Goal: Task Accomplishment & Management: Complete application form

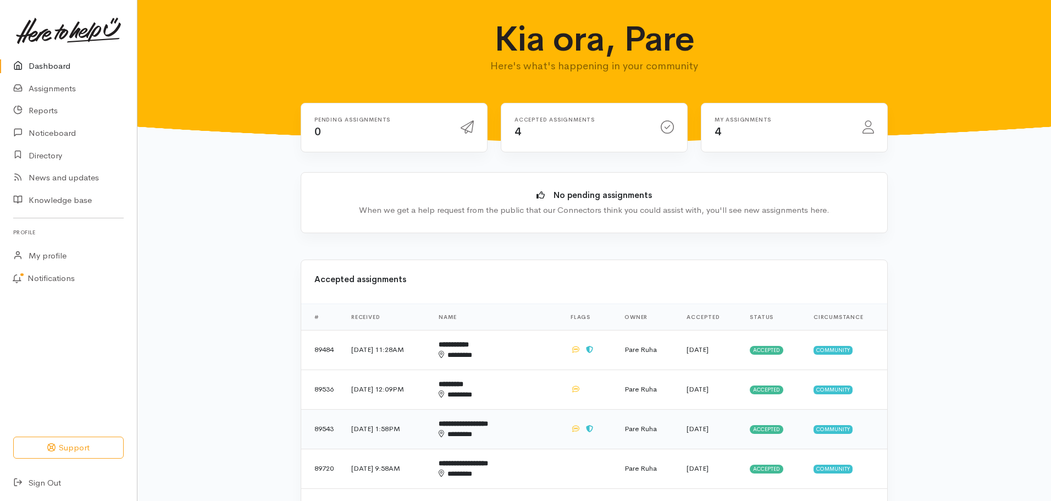
scroll to position [220, 0]
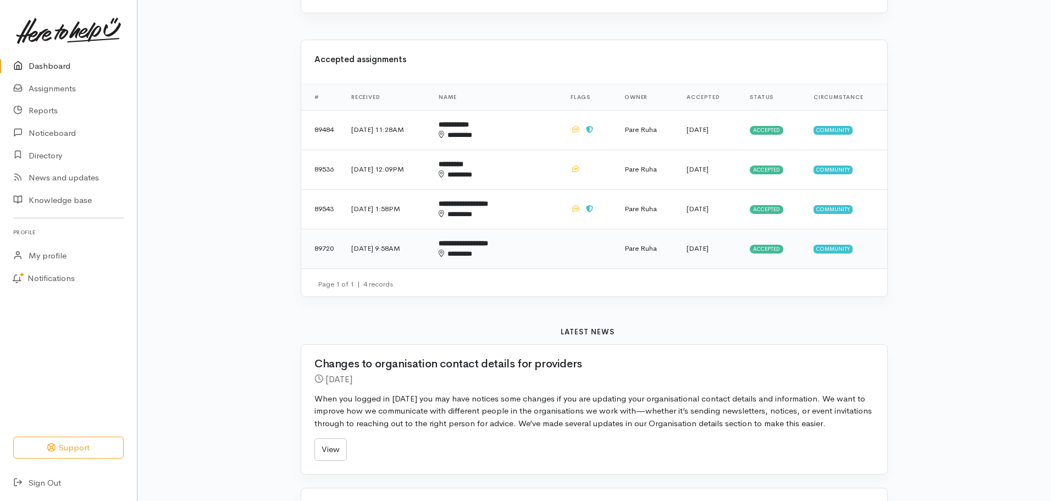
click at [773, 252] on span "Accepted" at bounding box center [767, 249] width 34 height 9
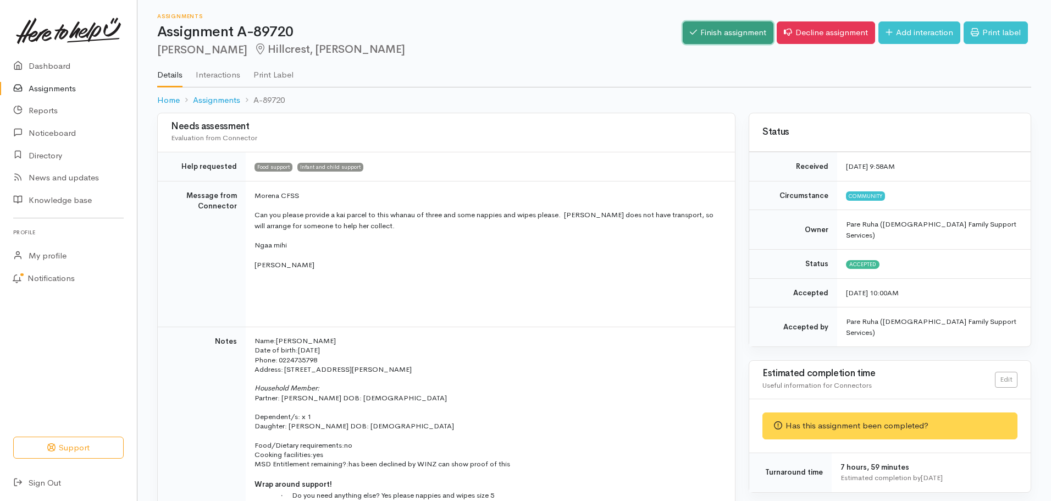
click at [710, 35] on link "Finish assignment" at bounding box center [728, 32] width 91 height 23
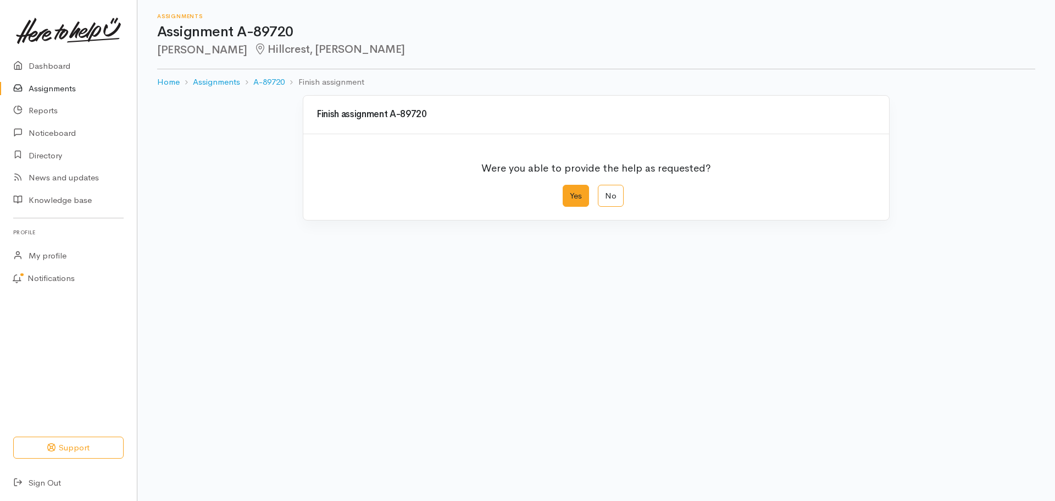
click at [568, 196] on label "Yes" at bounding box center [576, 196] width 26 height 23
click at [568, 192] on input "Yes" at bounding box center [566, 188] width 7 height 7
radio input "true"
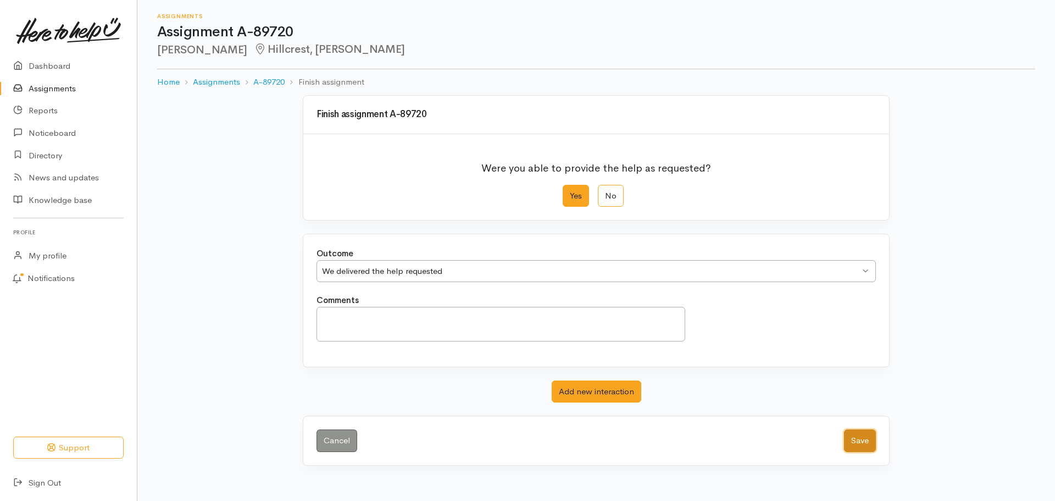
click at [858, 446] on button "Save" at bounding box center [860, 440] width 32 height 23
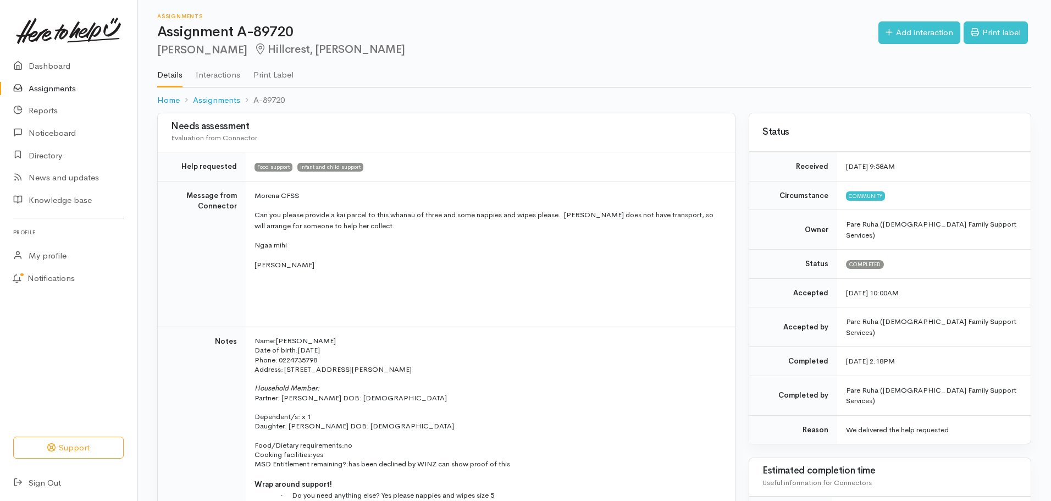
click at [52, 89] on link "Assignments" at bounding box center [68, 88] width 137 height 23
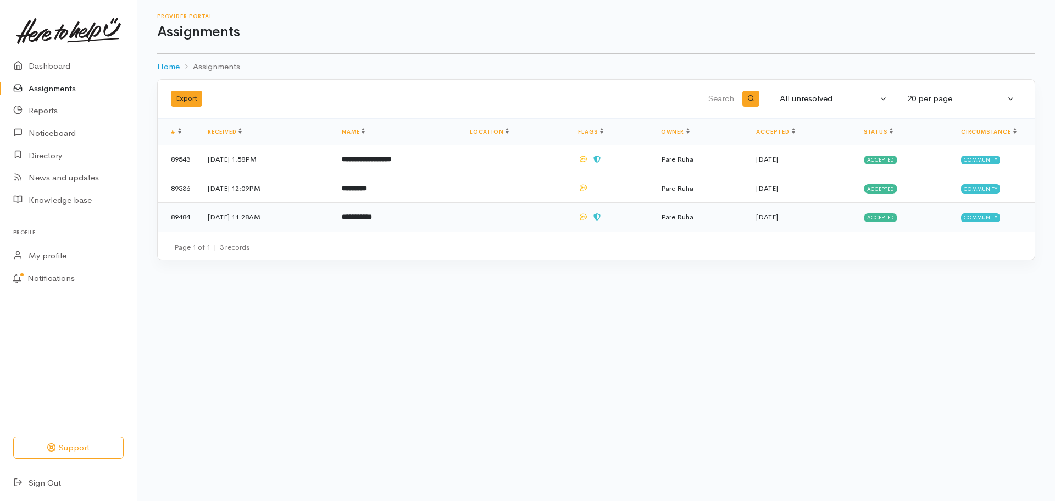
click at [890, 219] on span "Accepted" at bounding box center [881, 217] width 34 height 9
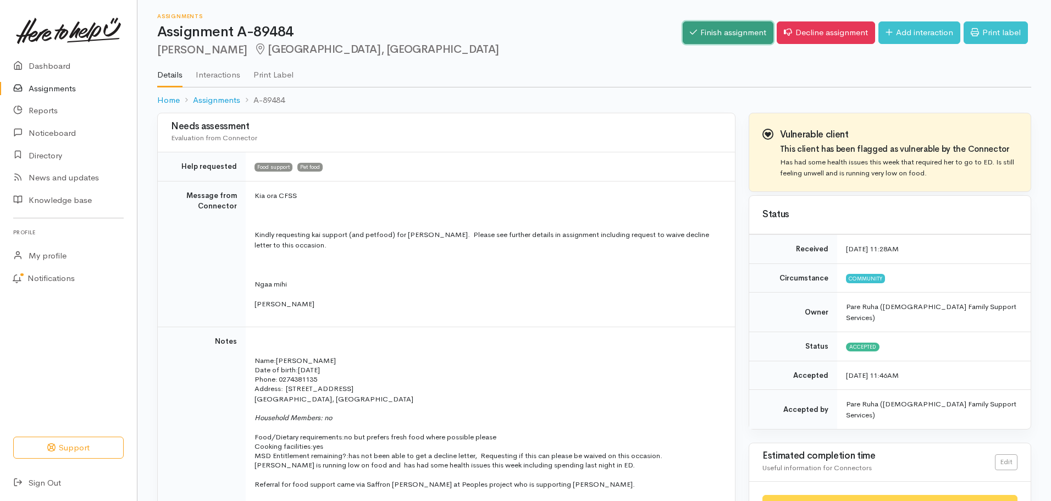
click at [727, 27] on link "Finish assignment" at bounding box center [728, 32] width 91 height 23
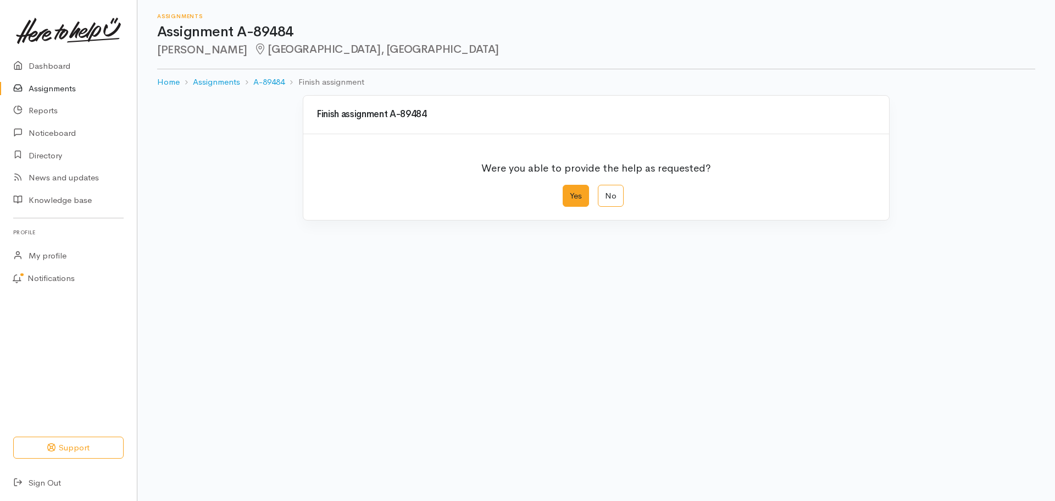
click at [576, 199] on label "Yes" at bounding box center [576, 196] width 26 height 23
click at [570, 192] on input "Yes" at bounding box center [566, 188] width 7 height 7
radio input "true"
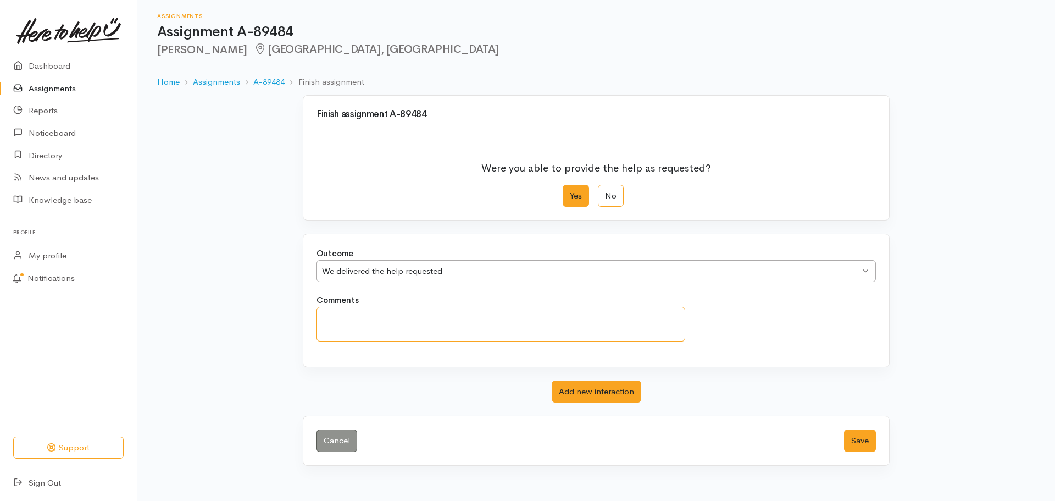
click at [340, 324] on textarea "Comments" at bounding box center [501, 324] width 369 height 35
type textarea "L"
click at [365, 316] on textarea "Despite" at bounding box center [501, 324] width 369 height 35
drag, startPoint x: 365, startPoint y: 315, endPoint x: 264, endPoint y: 319, distance: 101.2
click at [264, 319] on div "Finish assignment A-89484 Were you able to provide the help as requested? Yes N…" at bounding box center [596, 287] width 918 height 384
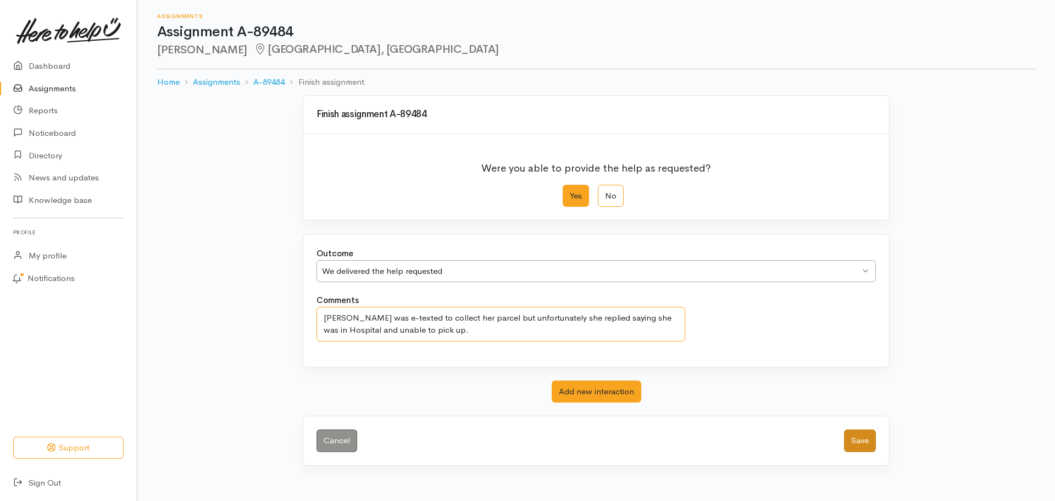
type textarea "Lovena was e-texted to collect her parcel but unfortunately she replied saying …"
click at [872, 448] on button "Save" at bounding box center [860, 440] width 32 height 23
click at [867, 436] on button "Save" at bounding box center [860, 440] width 32 height 23
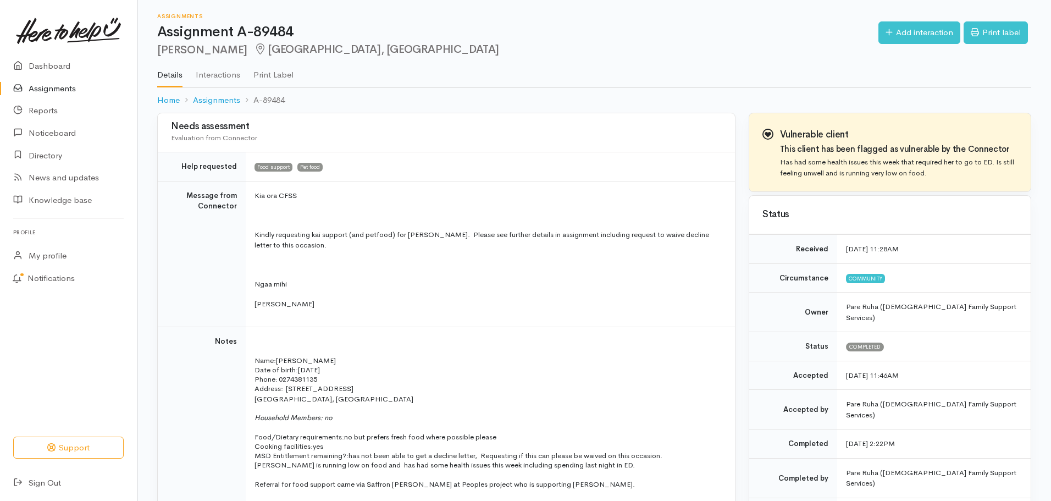
click at [52, 87] on link "Assignments" at bounding box center [68, 88] width 137 height 23
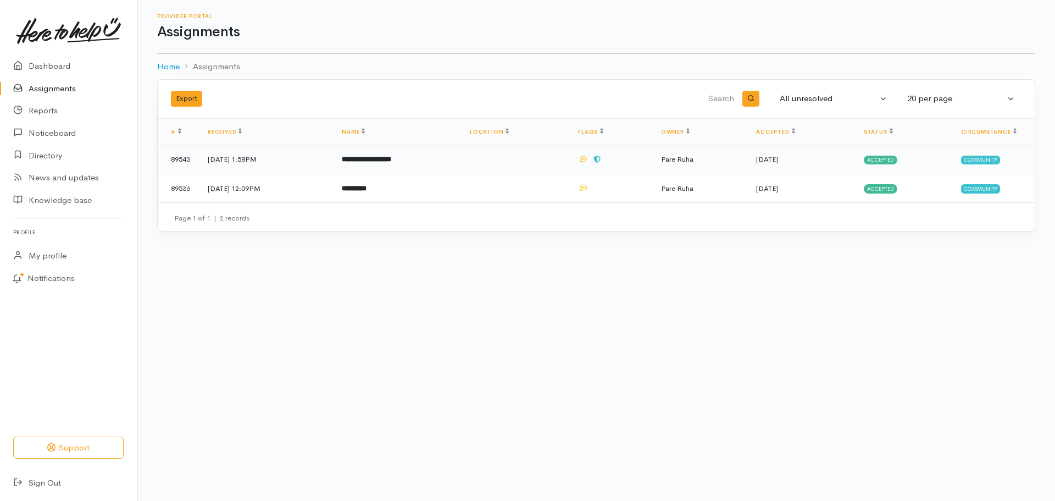
click at [886, 157] on span "Accepted" at bounding box center [881, 160] width 34 height 9
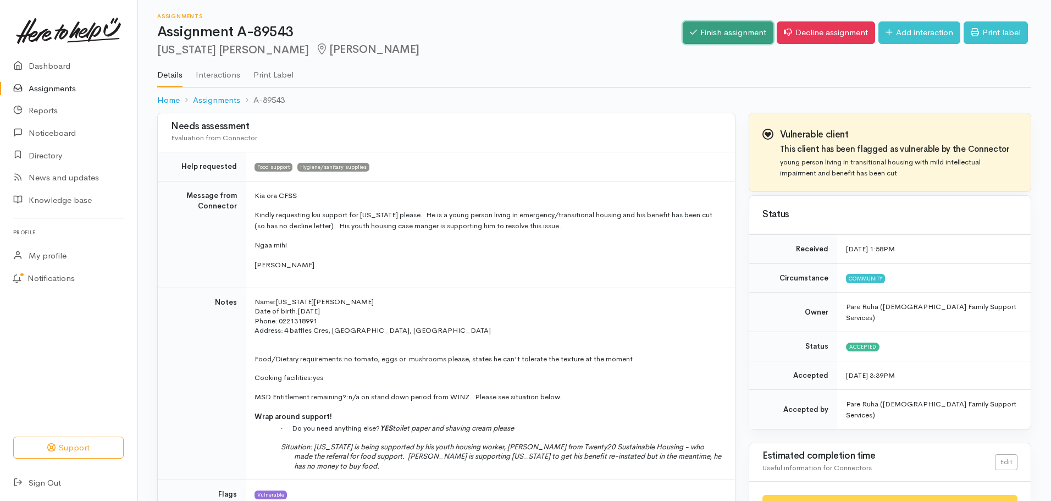
click at [724, 32] on link "Finish assignment" at bounding box center [728, 32] width 91 height 23
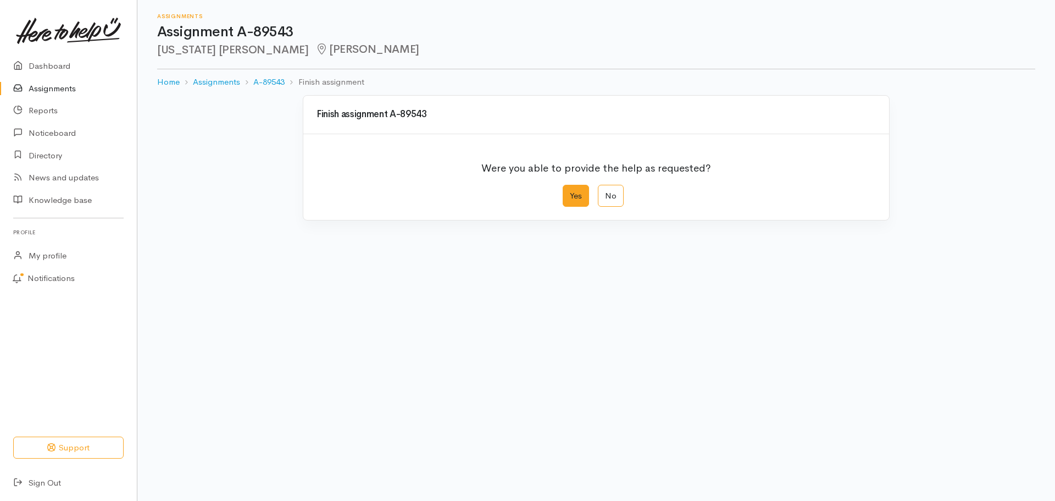
click at [579, 194] on label "Yes" at bounding box center [576, 196] width 26 height 23
click at [570, 192] on input "Yes" at bounding box center [566, 188] width 7 height 7
radio input "true"
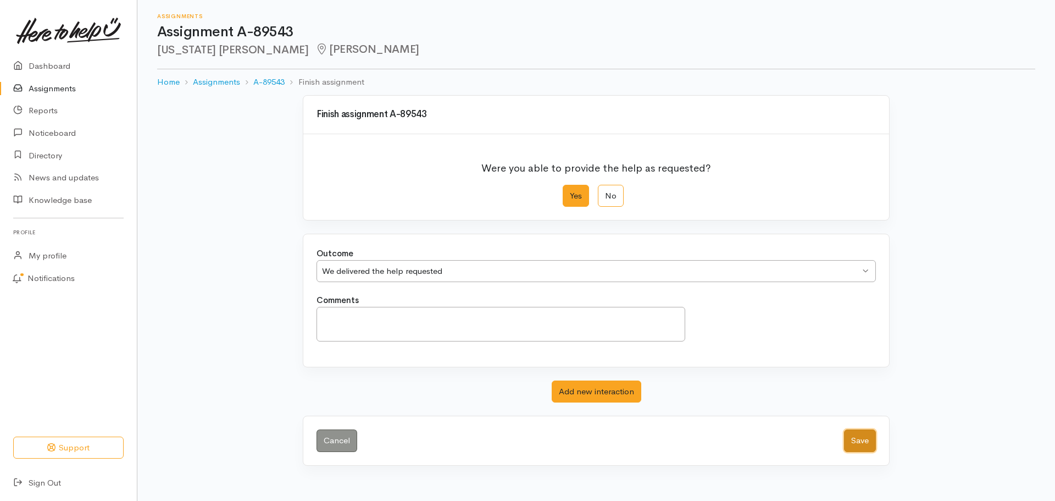
click at [849, 441] on button "Save" at bounding box center [860, 440] width 32 height 23
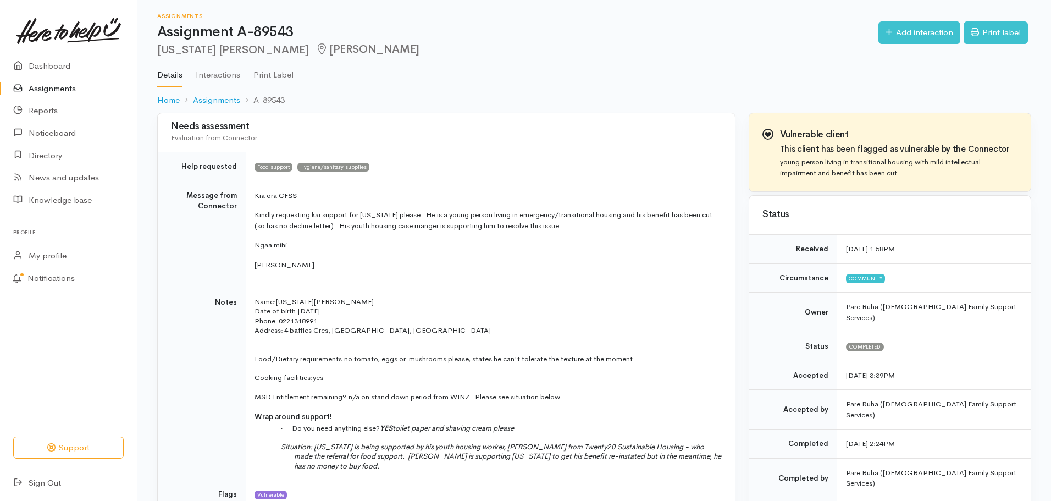
click at [56, 85] on link "Assignments" at bounding box center [68, 88] width 137 height 23
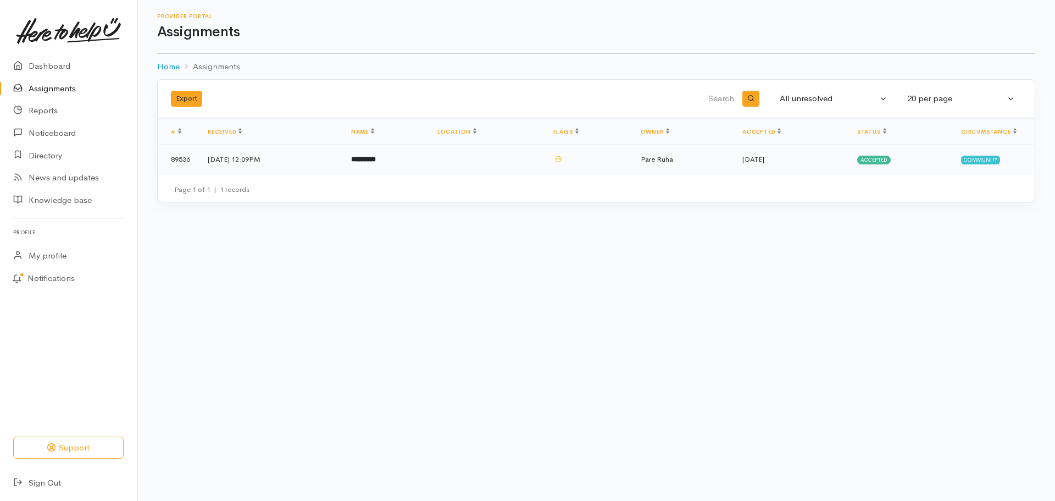
click at [873, 161] on span "Accepted" at bounding box center [874, 160] width 34 height 9
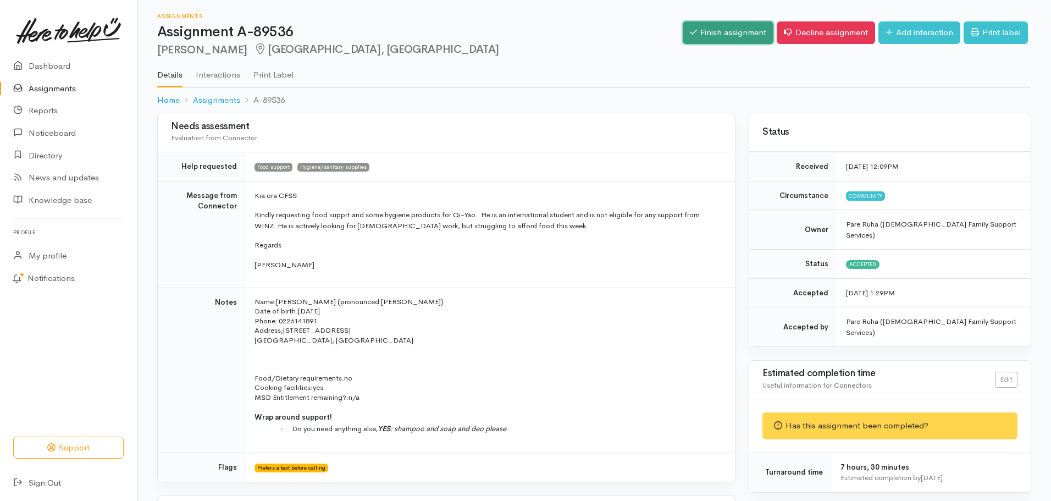
click at [734, 30] on link "Finish assignment" at bounding box center [728, 32] width 91 height 23
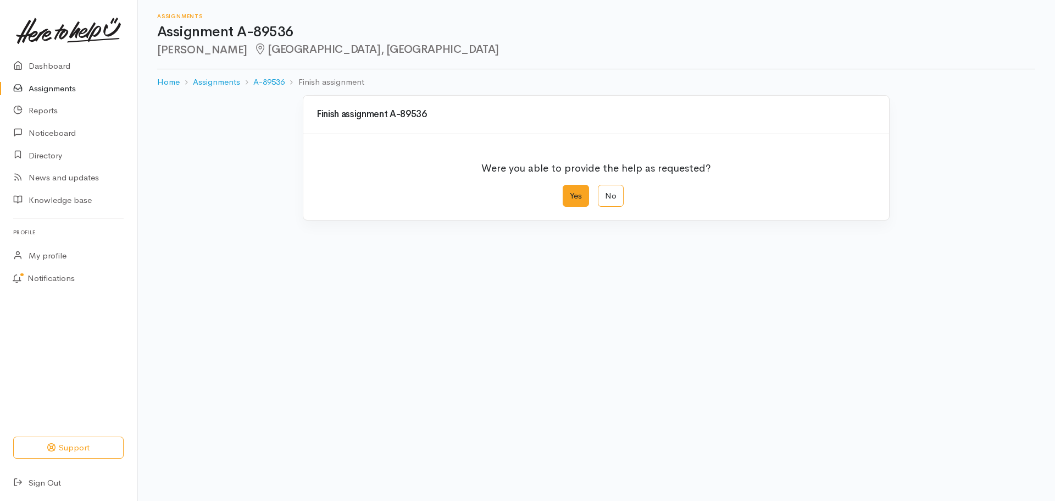
click at [578, 198] on label "Yes" at bounding box center [576, 196] width 26 height 23
click at [570, 192] on input "Yes" at bounding box center [566, 188] width 7 height 7
radio input "true"
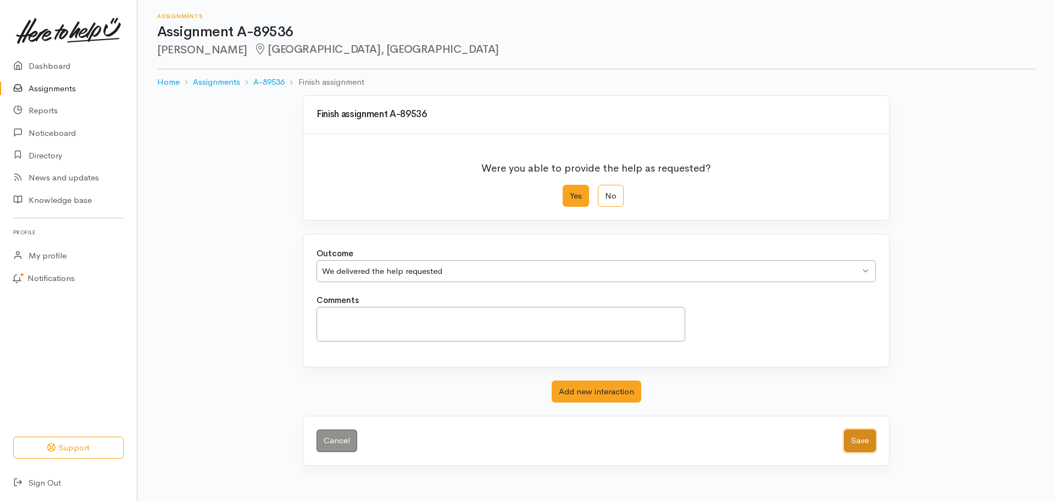
drag, startPoint x: 852, startPoint y: 436, endPoint x: 845, endPoint y: 431, distance: 7.9
click at [852, 436] on button "Save" at bounding box center [860, 440] width 32 height 23
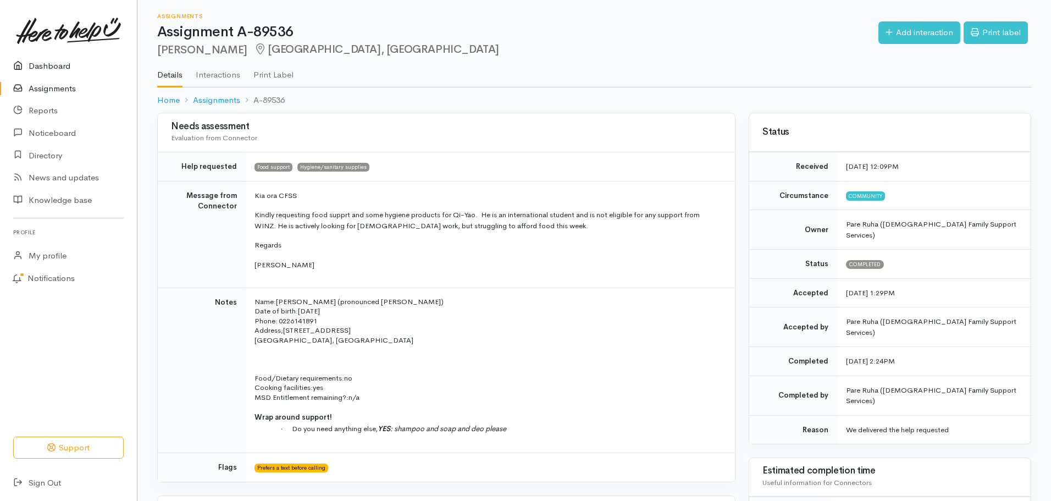
click at [45, 68] on link "Dashboard" at bounding box center [68, 66] width 137 height 23
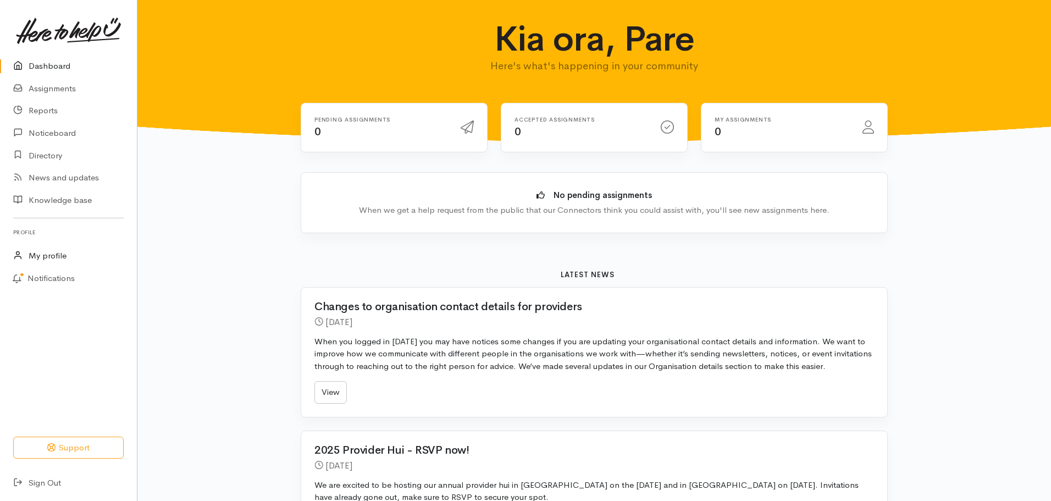
click at [41, 257] on link "My profile" at bounding box center [68, 256] width 137 height 23
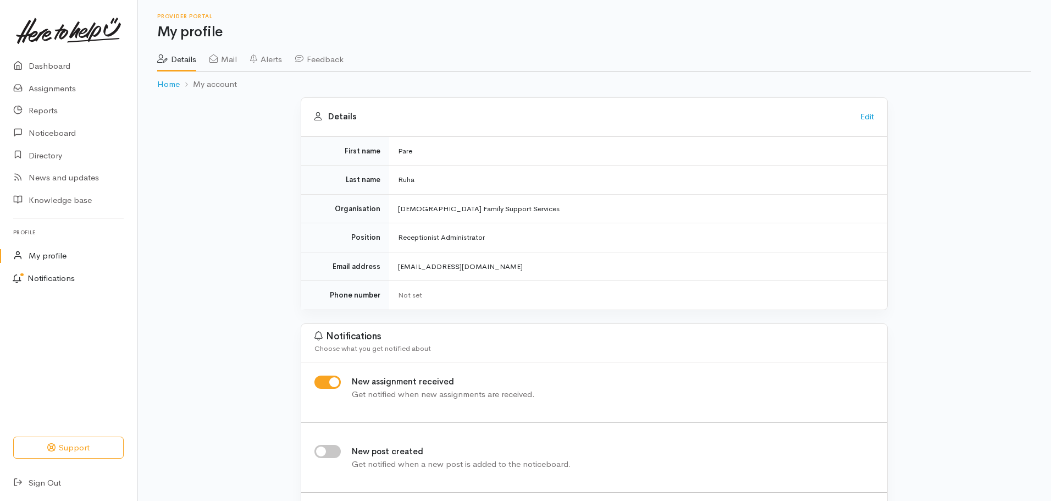
click at [38, 281] on link "Notifications" at bounding box center [67, 278] width 140 height 23
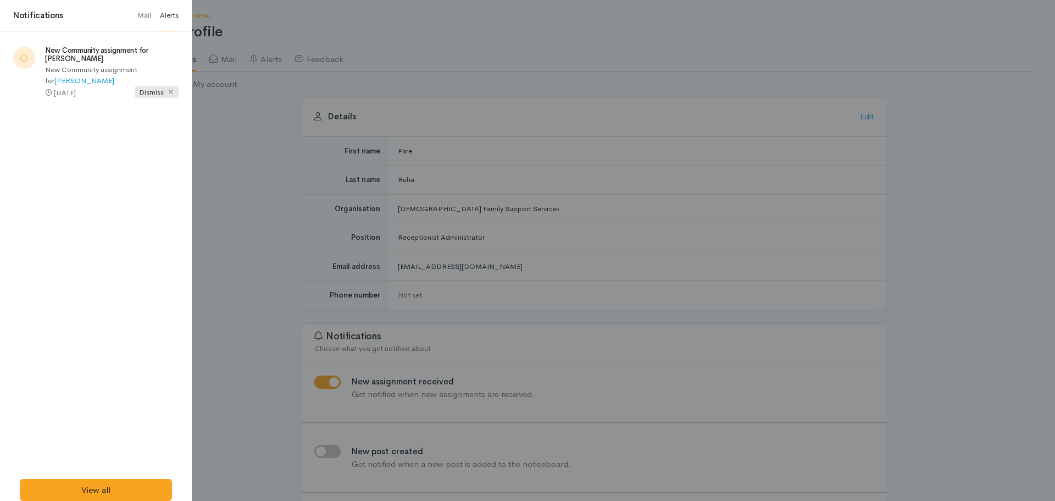
click at [173, 90] on icon at bounding box center [170, 91] width 7 height 7
